Goal: Transaction & Acquisition: Purchase product/service

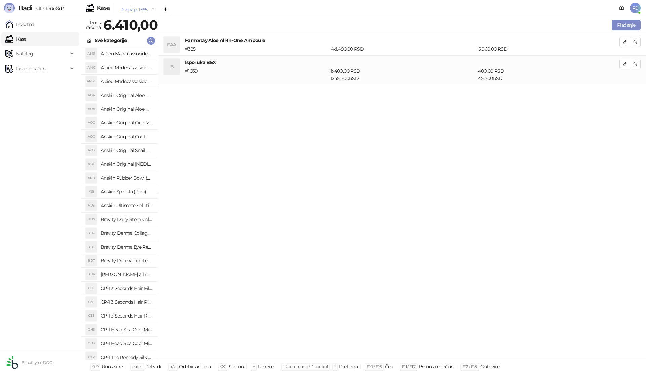
click at [624, 20] on button "Plaćanje" at bounding box center [626, 25] width 29 height 11
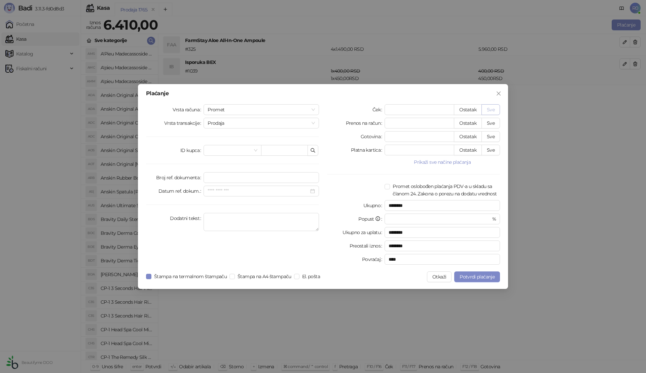
click at [491, 108] on button "Sve" at bounding box center [490, 109] width 19 height 11
type input "****"
click at [474, 277] on span "Potvrdi plaćanje" at bounding box center [477, 277] width 35 height 6
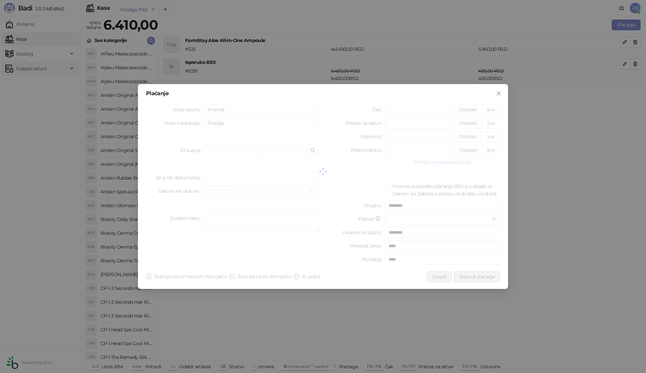
click at [26, 69] on span "Fiskalni računi" at bounding box center [31, 68] width 30 height 13
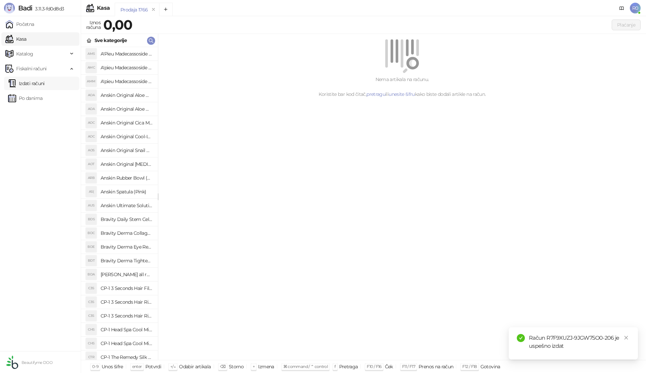
click at [36, 81] on link "Izdati računi" at bounding box center [26, 83] width 37 height 13
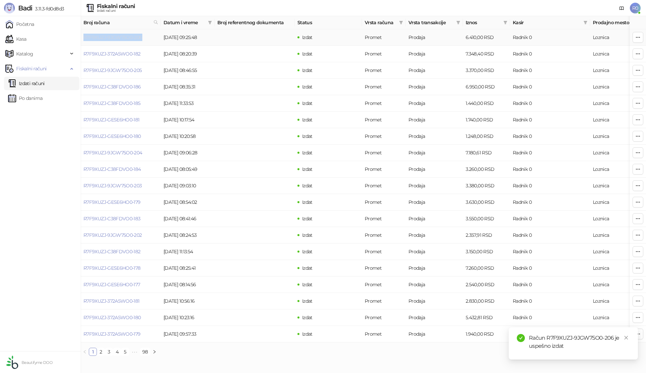
drag, startPoint x: 146, startPoint y: 37, endPoint x: 83, endPoint y: 40, distance: 63.0
click at [83, 40] on td "R7F9XUZJ-9JGW75O0-206" at bounding box center [121, 37] width 80 height 16
copy link "R7F9XUZJ-9JGW75O0-206"
click at [26, 40] on link "Kasa" at bounding box center [15, 38] width 21 height 13
